Goal: Navigation & Orientation: Go to known website

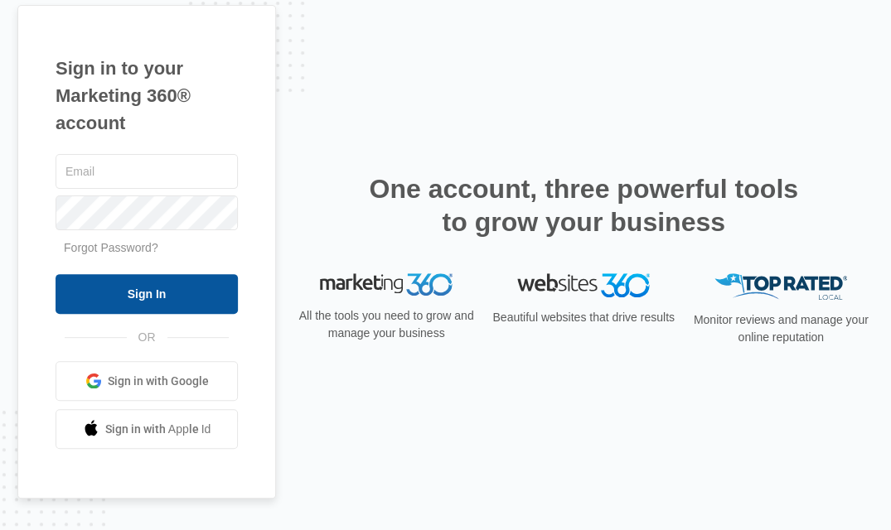
type input "[EMAIL_ADDRESS][DOMAIN_NAME]"
click at [227, 287] on input "Sign In" at bounding box center [147, 294] width 182 height 40
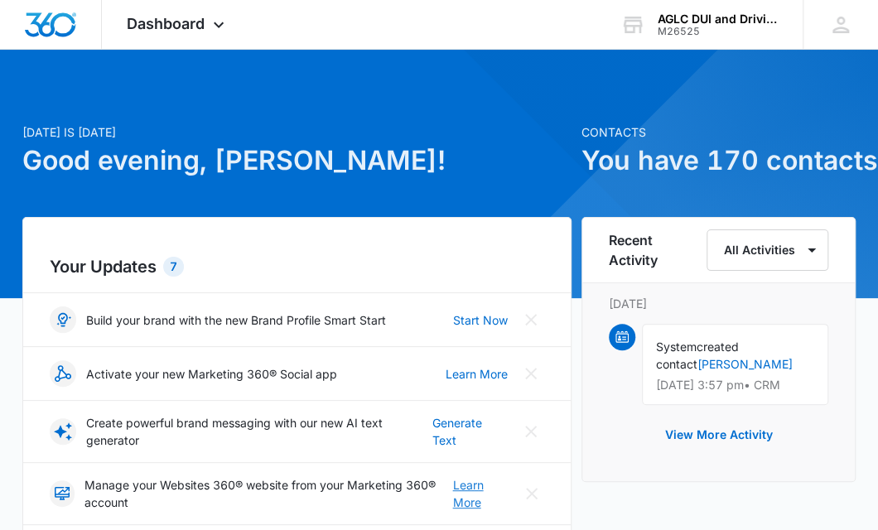
click at [476, 492] on link "Learn More" at bounding box center [480, 493] width 56 height 35
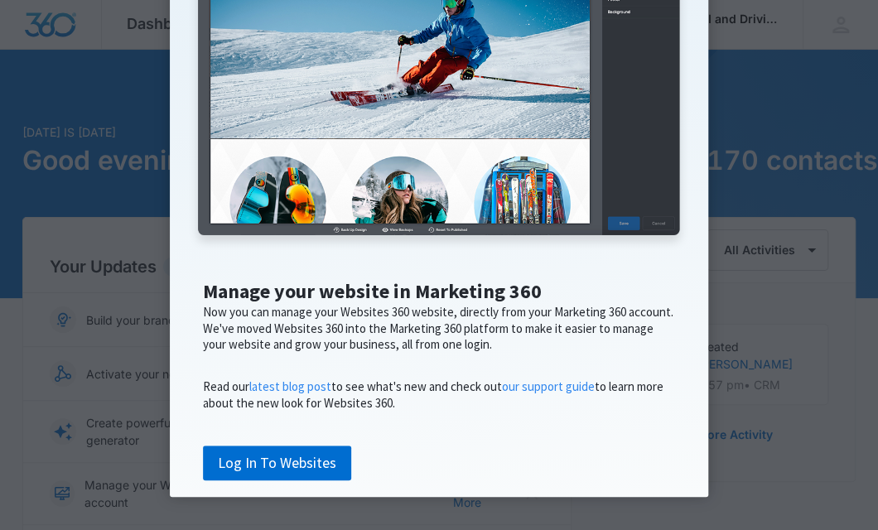
scroll to position [321, 0]
click at [283, 454] on link "Log In To Websites" at bounding box center [277, 463] width 148 height 35
